Goal: Task Accomplishment & Management: Use online tool/utility

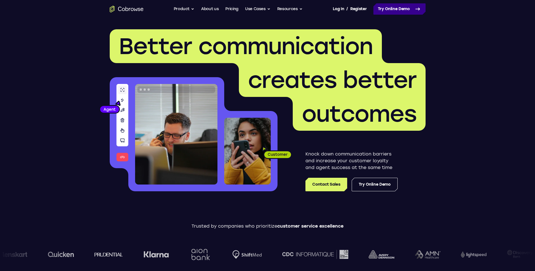
drag, startPoint x: 0, startPoint y: 0, endPoint x: 400, endPoint y: 14, distance: 399.8
click at [400, 14] on link "Try Online Demo" at bounding box center [400, 8] width 52 height 11
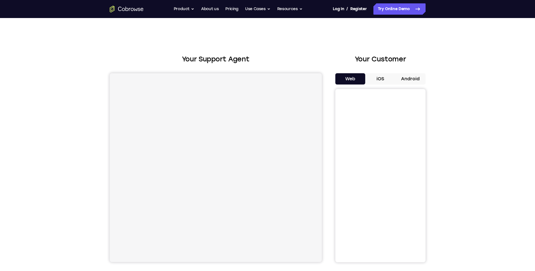
click at [406, 80] on button "Android" at bounding box center [411, 78] width 30 height 11
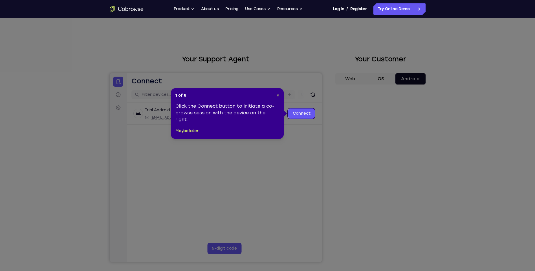
click at [280, 98] on div "1 of 8 × Click the Connect button to initiate a co-browse session with the devi…" at bounding box center [227, 113] width 113 height 51
click at [277, 96] on span "×" at bounding box center [278, 95] width 3 height 5
